Goal: Information Seeking & Learning: Learn about a topic

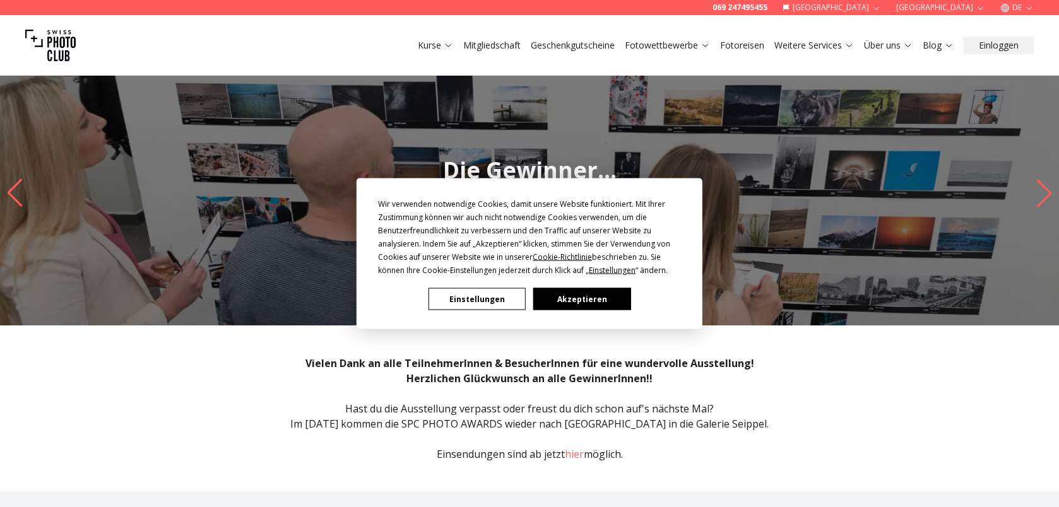
click at [572, 295] on button "Akzeptieren" at bounding box center [581, 299] width 97 height 22
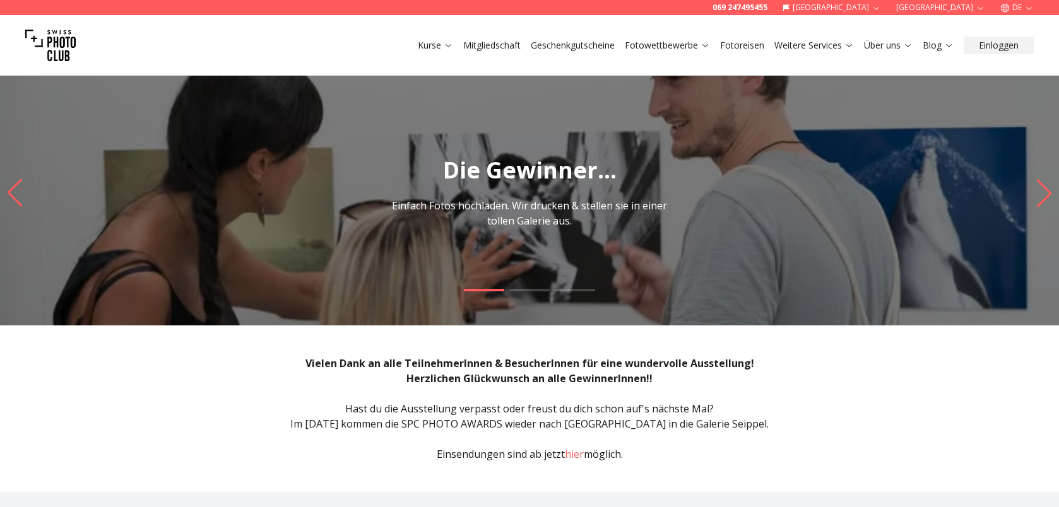
click at [75, 30] on img at bounding box center [50, 45] width 50 height 50
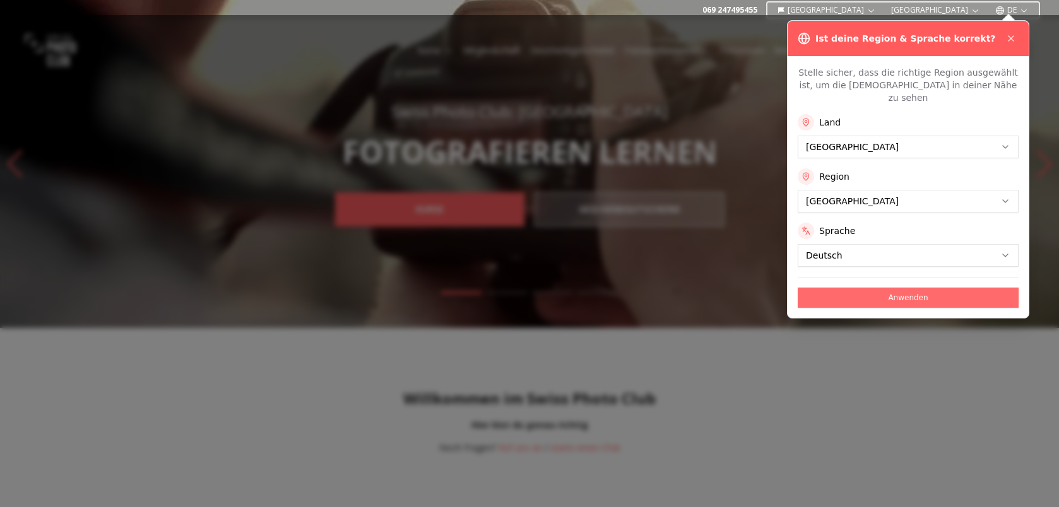
click at [910, 288] on button "Anwenden" at bounding box center [908, 298] width 221 height 20
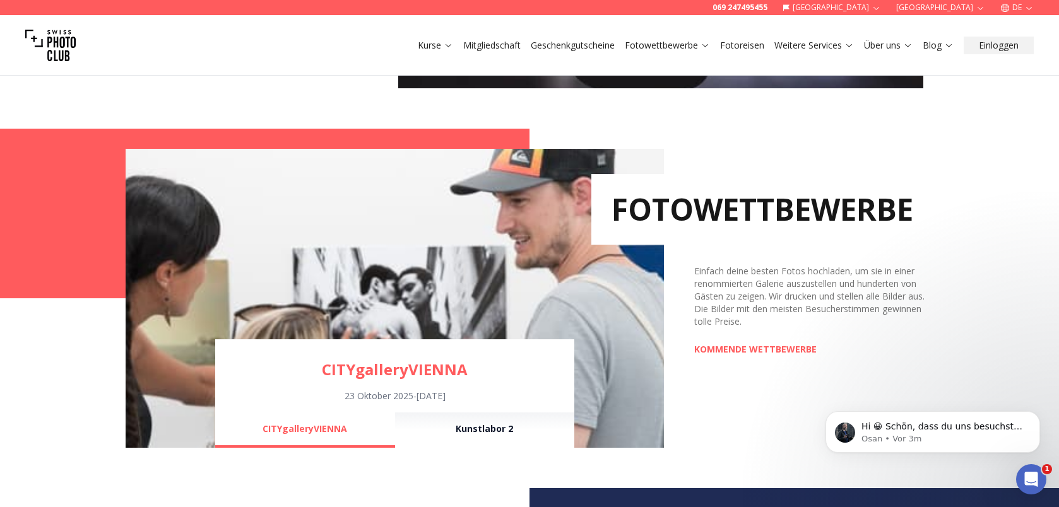
scroll to position [883, 0]
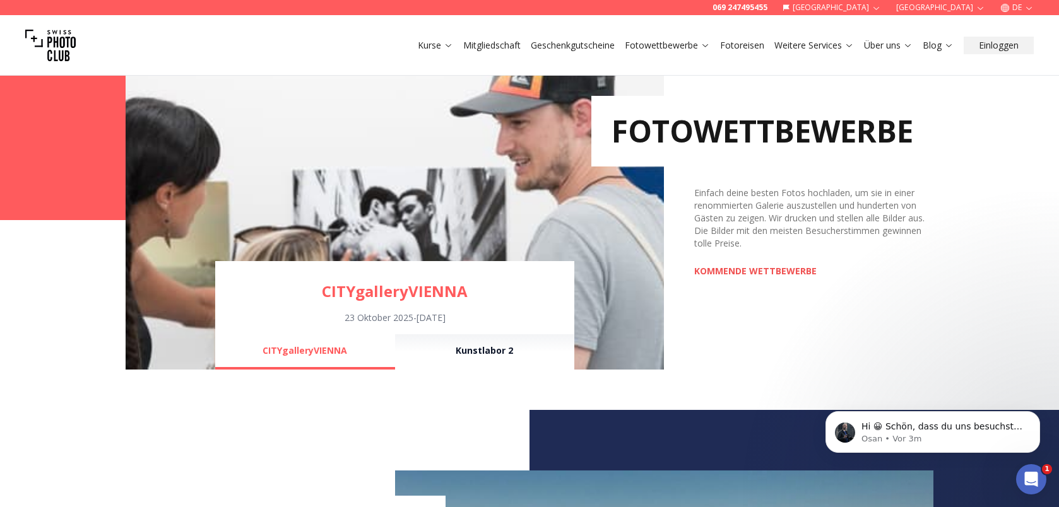
click at [728, 270] on link "KOMMENDE WETTBEWERBE" at bounding box center [755, 271] width 122 height 13
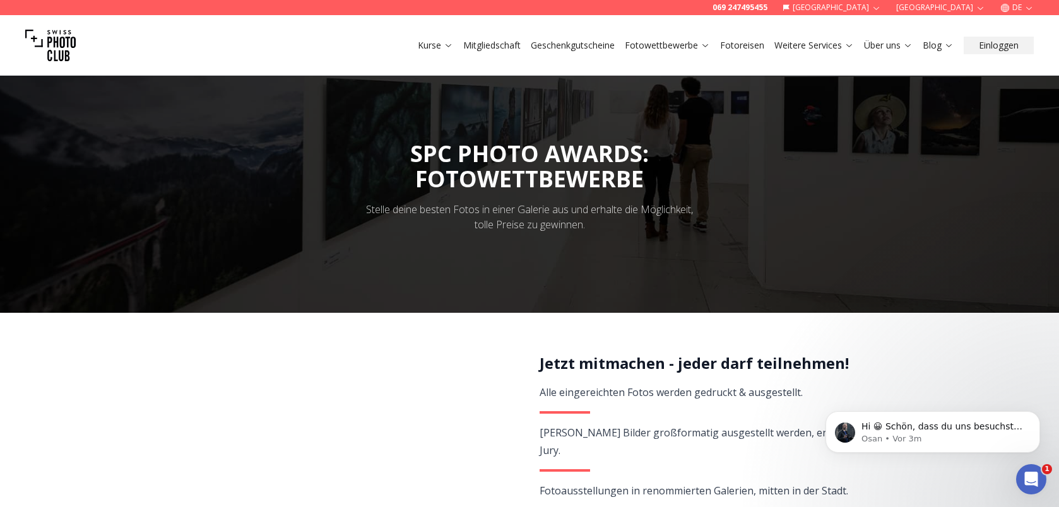
scroll to position [252, 0]
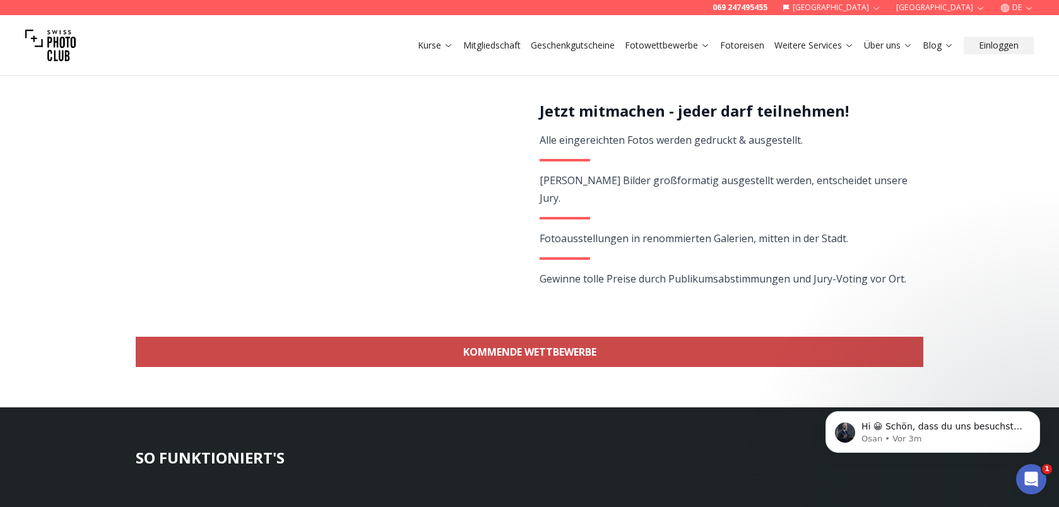
click at [501, 346] on link "KOMMENDE WETTBEWERBE" at bounding box center [530, 352] width 788 height 30
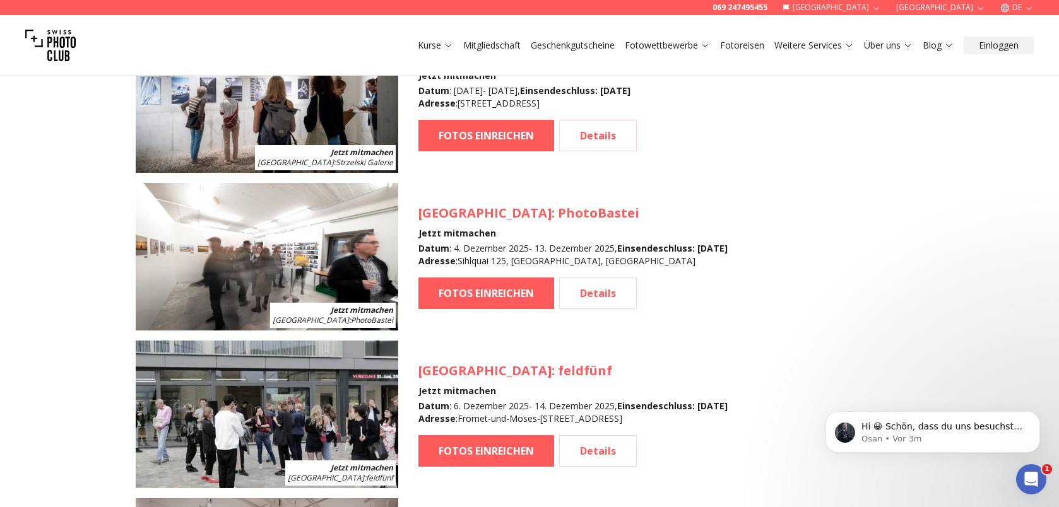
scroll to position [2134, 0]
